Goal: Navigation & Orientation: Understand site structure

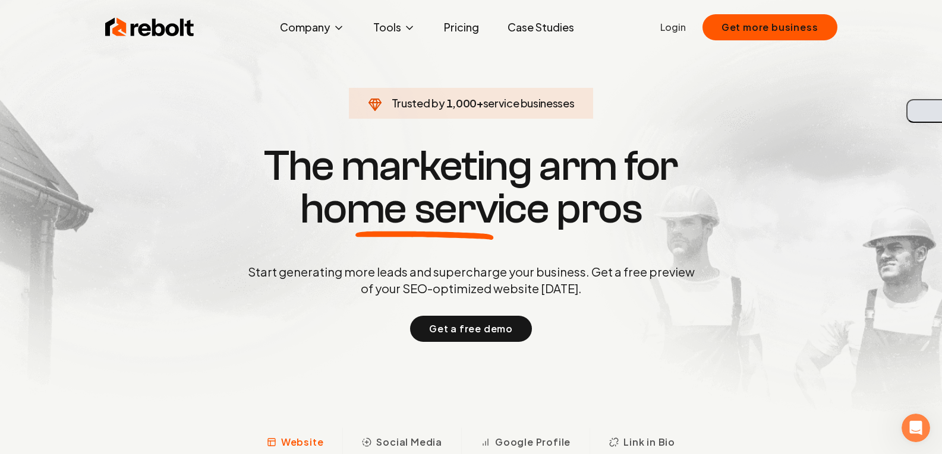
click at [932, 113] on button "button" at bounding box center [924, 111] width 36 height 24
